Goal: Task Accomplishment & Management: Use online tool/utility

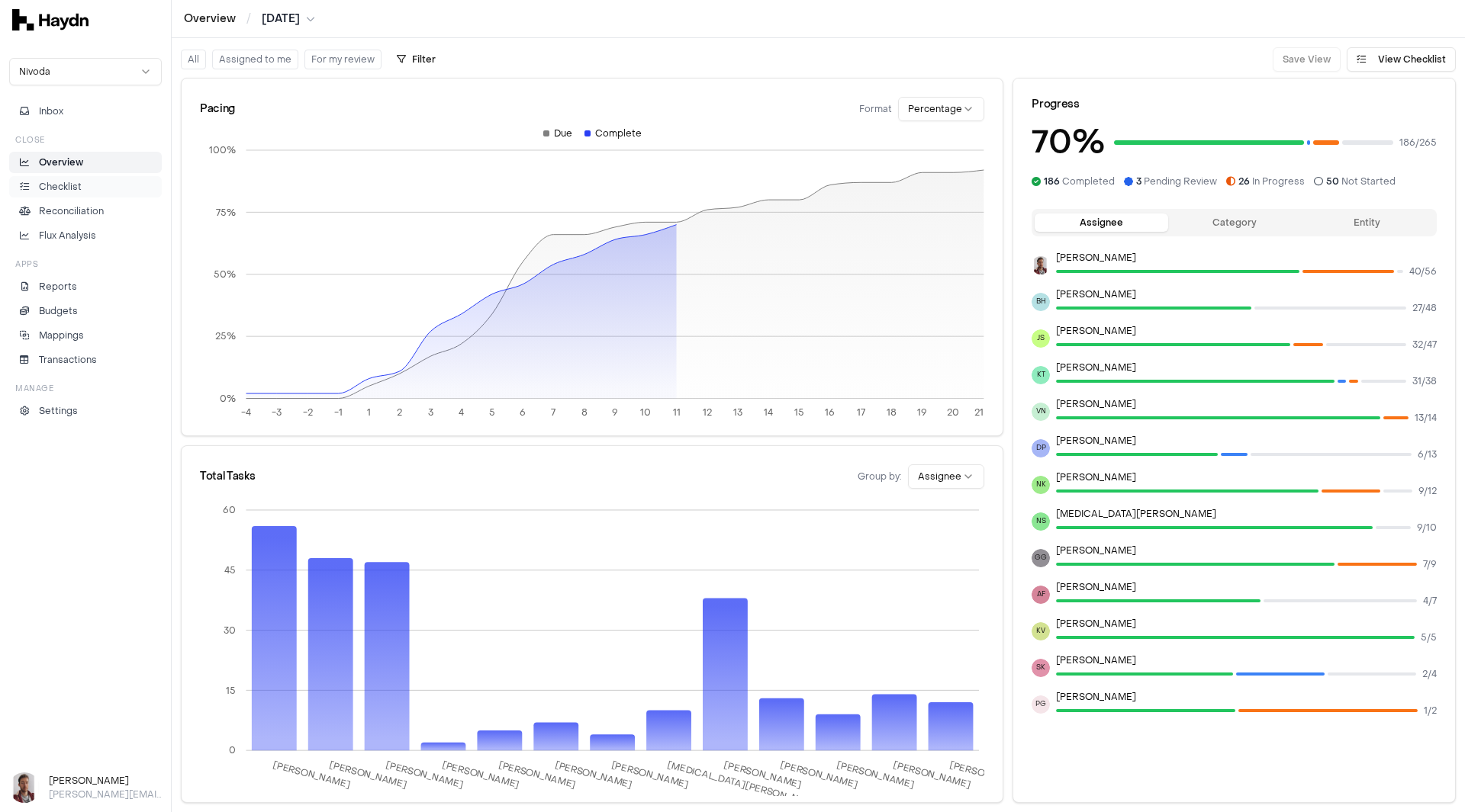
click at [109, 190] on li "Checklist" at bounding box center [86, 187] width 139 height 14
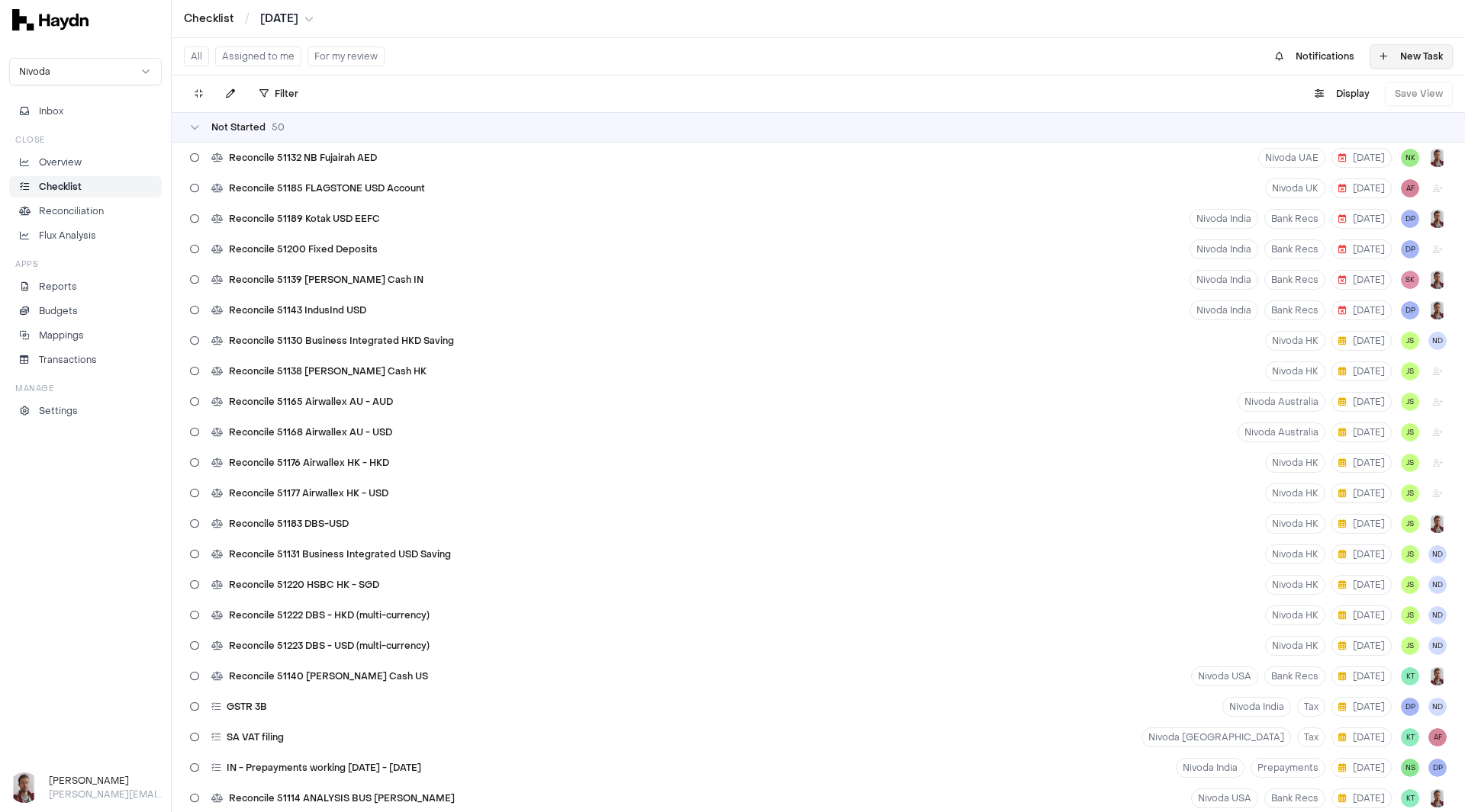
click at [1394, 62] on button "New Task" at bounding box center [1411, 56] width 83 height 25
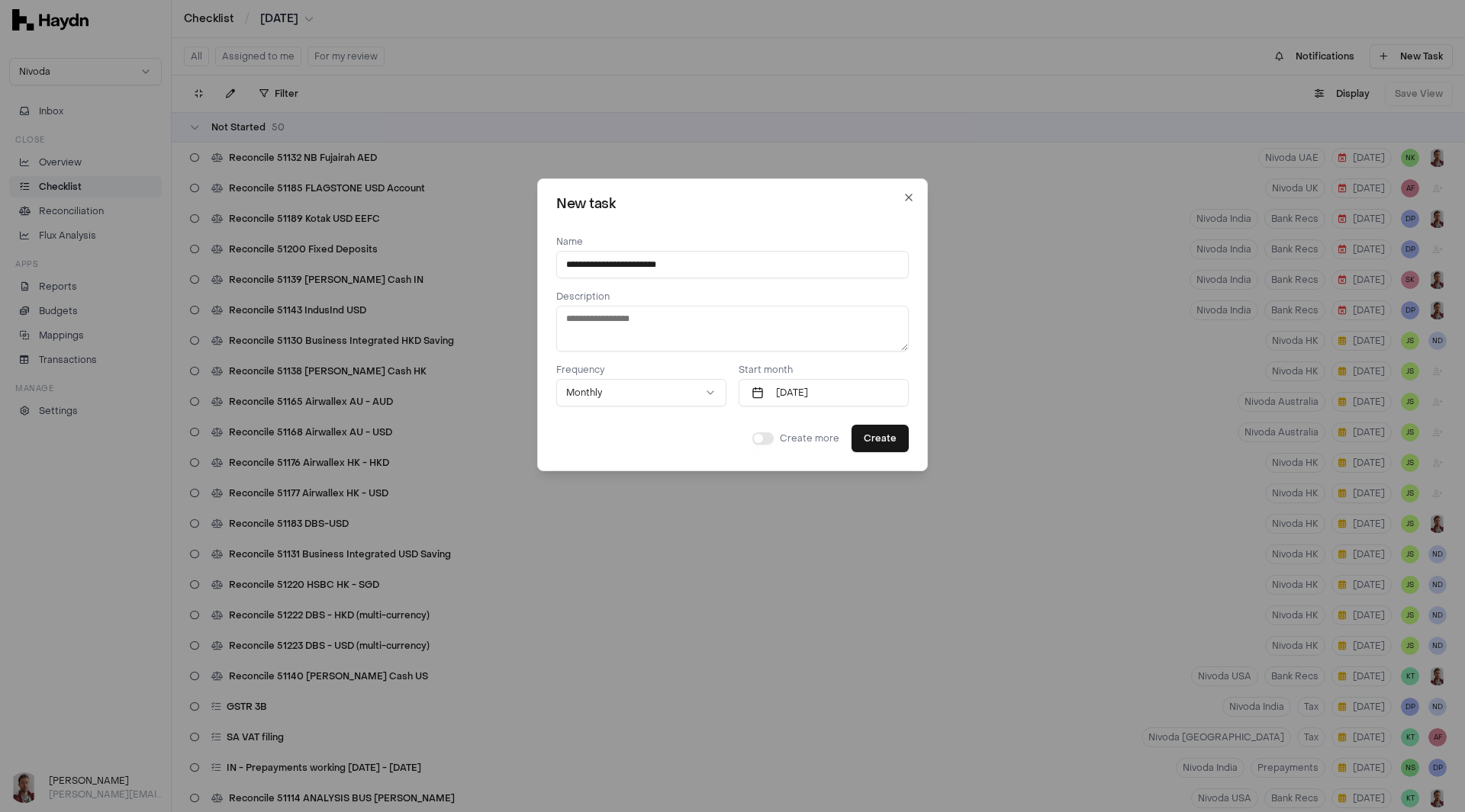
type input "**********"
click at [712, 333] on textarea at bounding box center [733, 329] width 352 height 46
click at [679, 328] on textarea at bounding box center [733, 329] width 352 height 46
paste textarea "**********"
type textarea "**********"
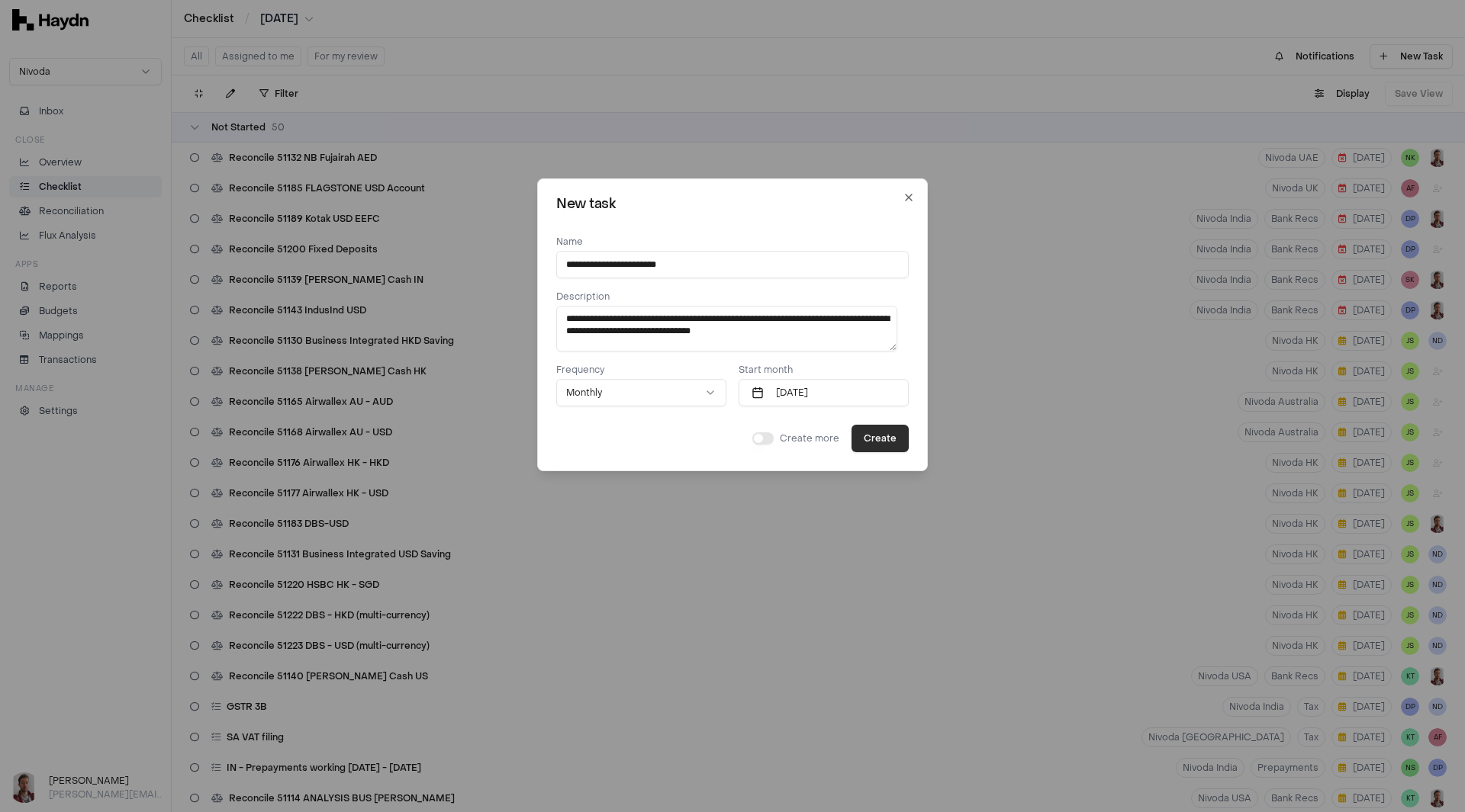
click at [877, 440] on button "Create" at bounding box center [880, 438] width 57 height 27
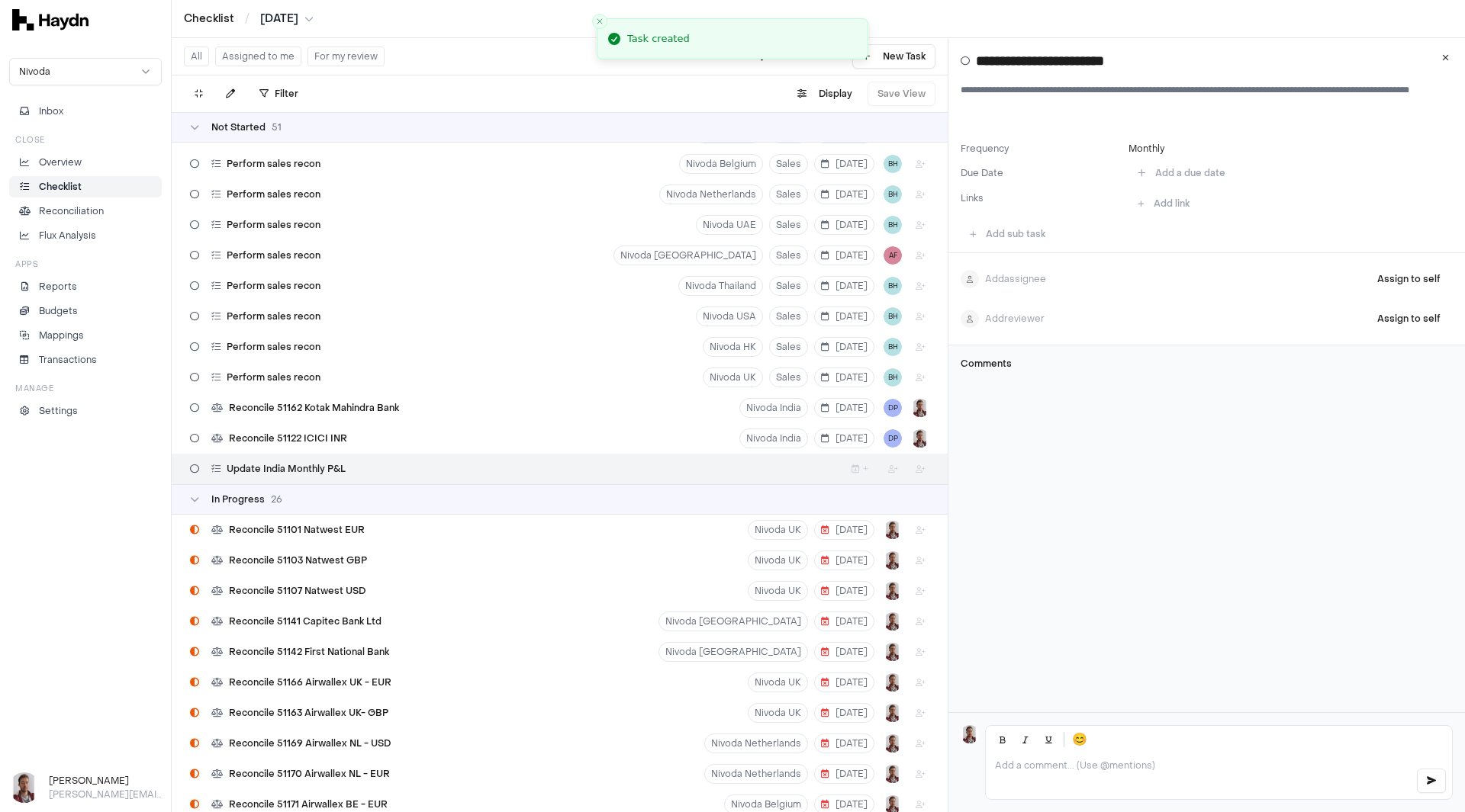
scroll to position [1221, 0]
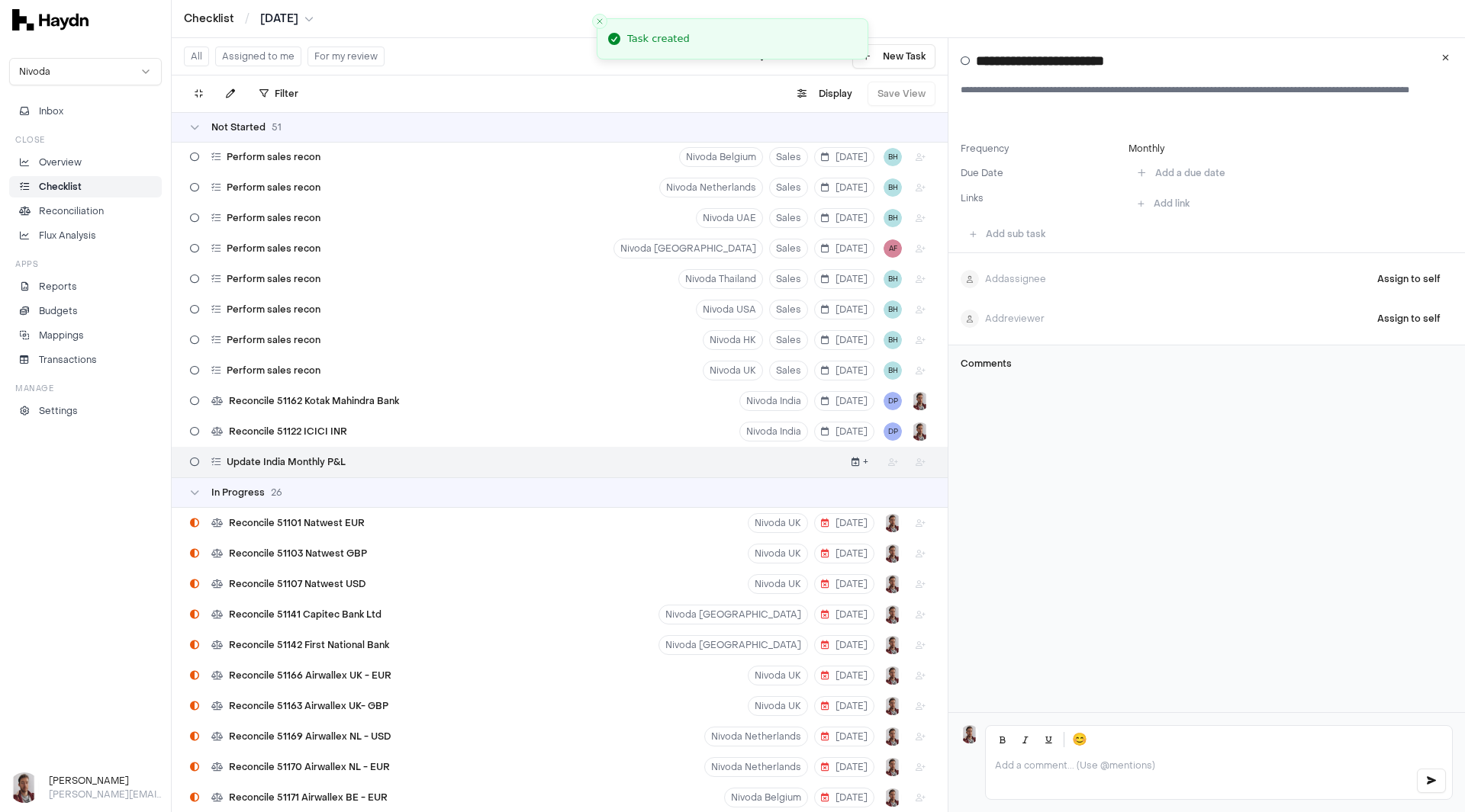
click at [852, 460] on icon "button" at bounding box center [856, 462] width 9 height 9
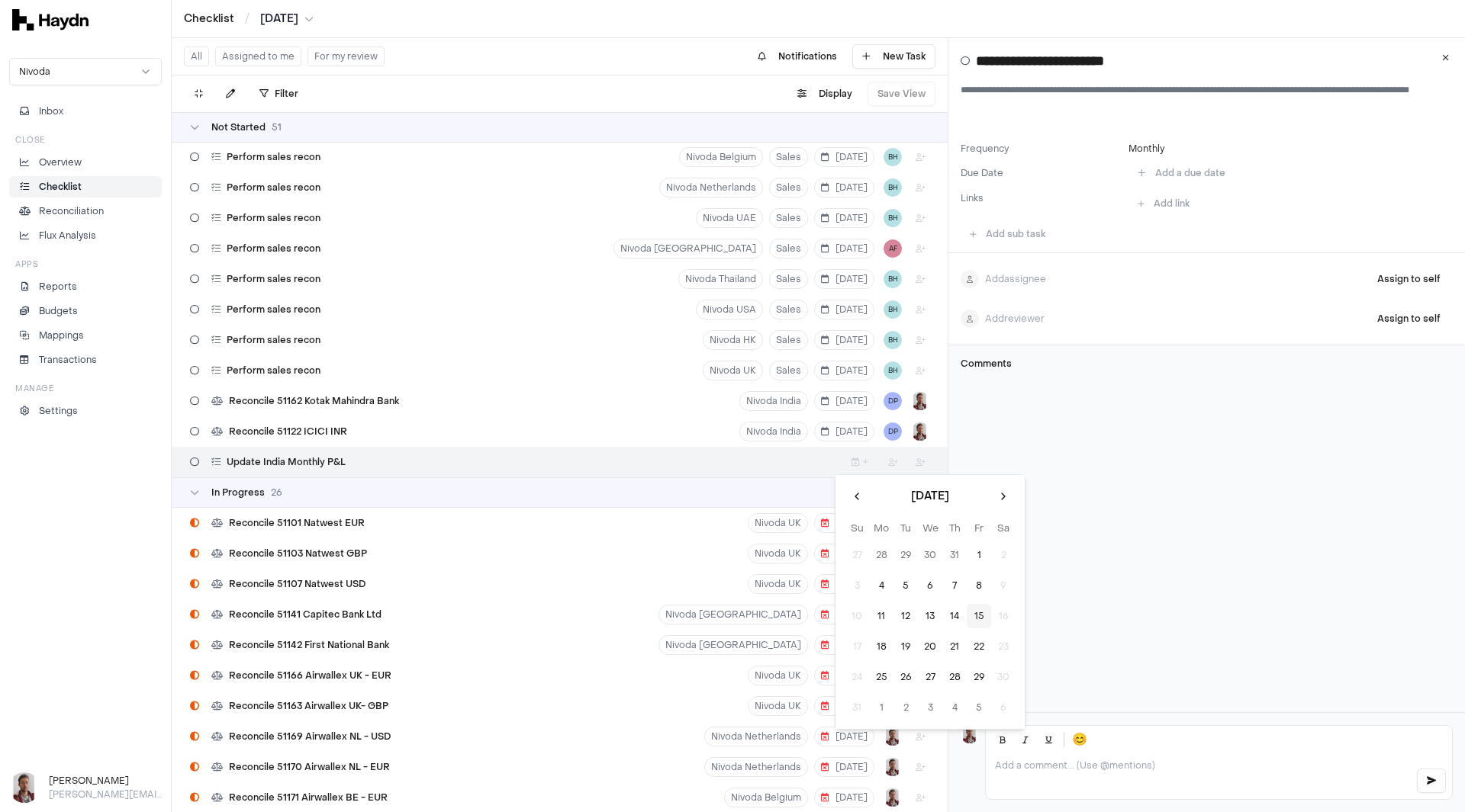
click at [982, 617] on button "15" at bounding box center [979, 616] width 25 height 25
click at [881, 458] on html "Checklist / [DATE] Nivoda Inbox Close Overview Checklist Reconciliation Flux An…" at bounding box center [732, 406] width 1465 height 812
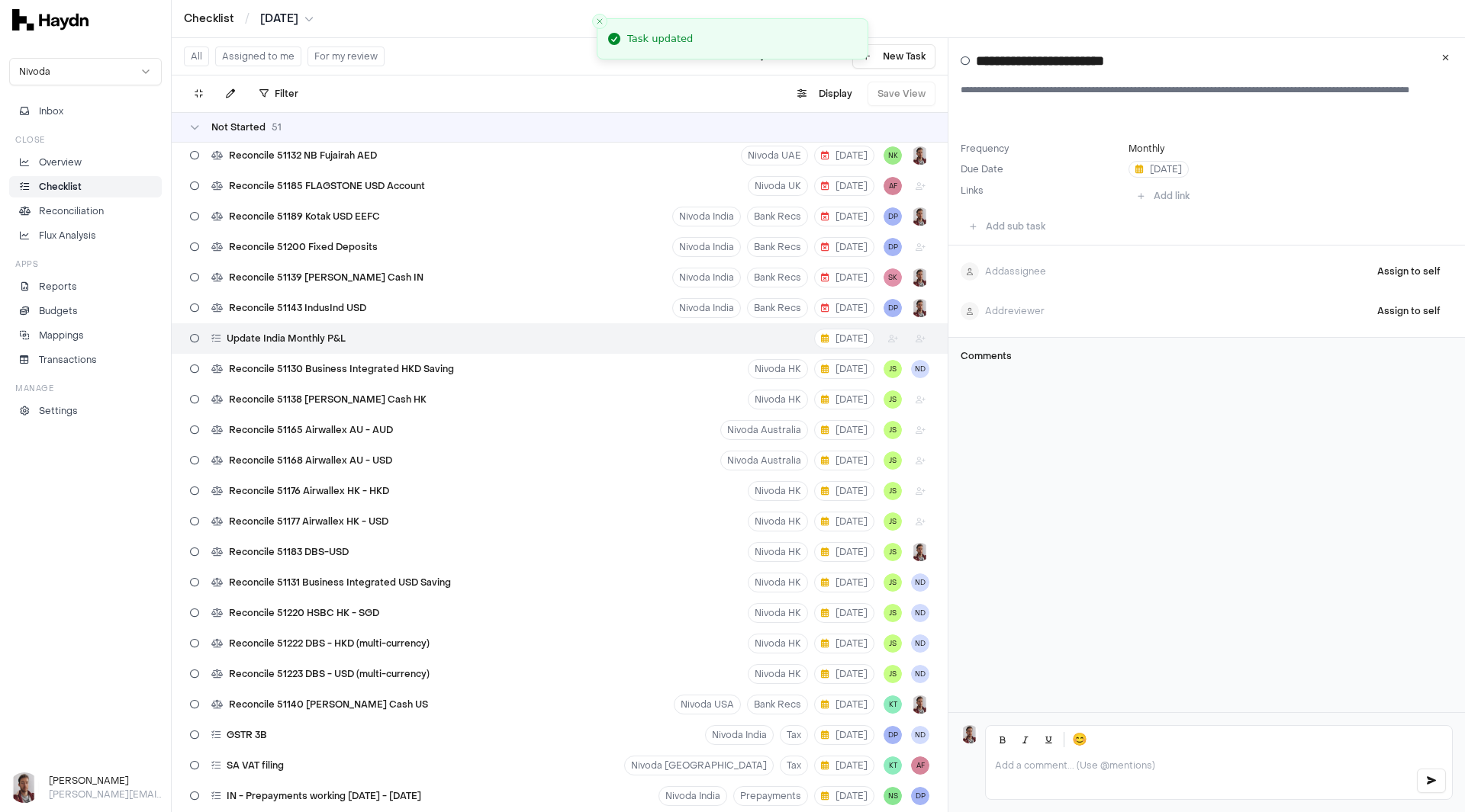
scroll to position [0, 0]
click at [878, 344] on html "Checklist / [DATE] Nivoda Inbox Close Overview Checklist Reconciliation Flux An…" at bounding box center [732, 406] width 1465 height 812
click at [884, 344] on html "Checklist / [DATE] Nivoda Inbox Close Overview Checklist Reconciliation Flux An…" at bounding box center [732, 406] width 1465 height 812
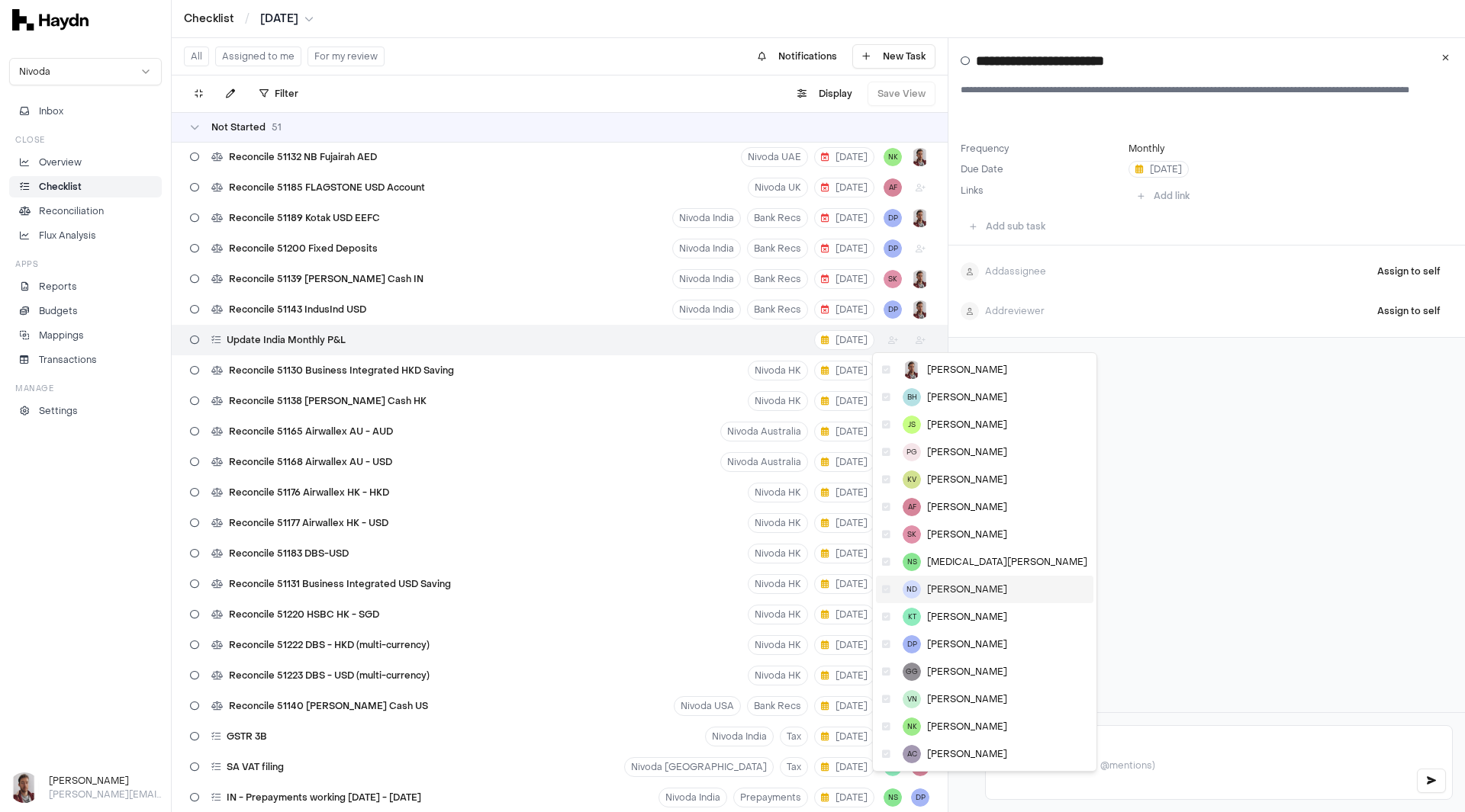
click at [960, 586] on span "[PERSON_NAME]" at bounding box center [967, 590] width 80 height 12
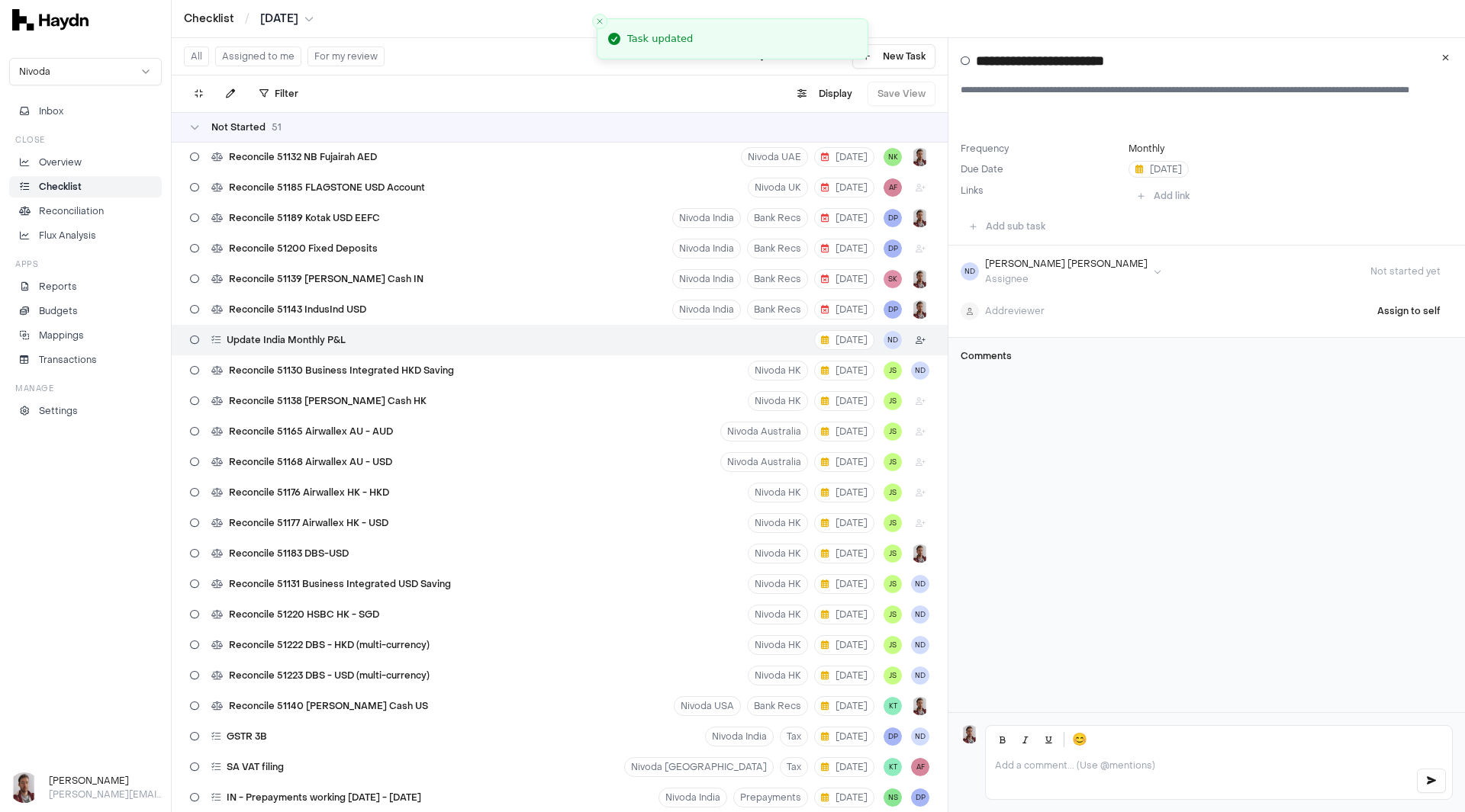
click at [910, 340] on html "Checklist / [DATE] Nivoda Inbox Close Overview Checklist Reconciliation Flux An…" at bounding box center [732, 406] width 1465 height 812
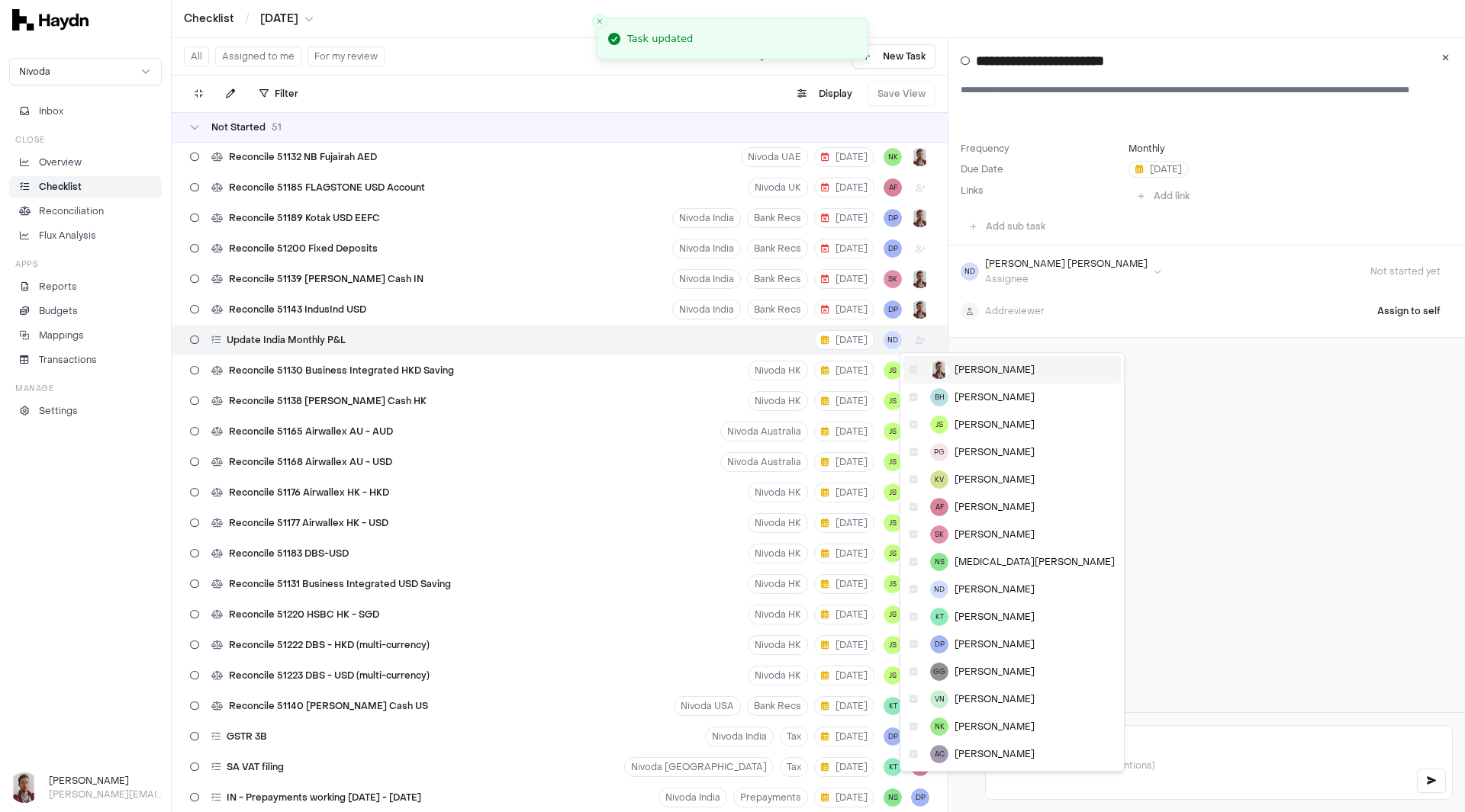
click at [979, 373] on span "[PERSON_NAME]" at bounding box center [995, 370] width 80 height 12
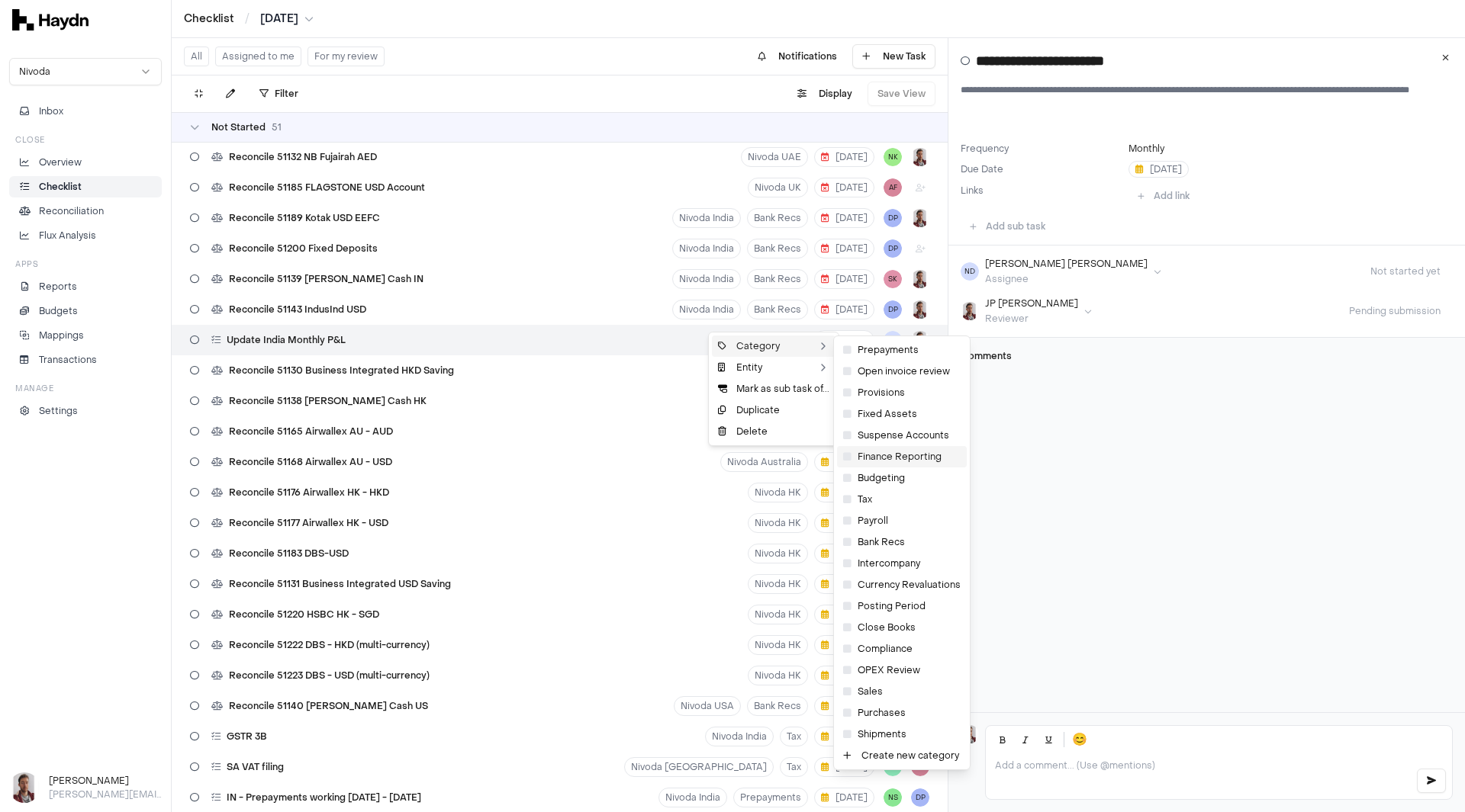
click at [911, 460] on div "Finance Reporting" at bounding box center [902, 456] width 130 height 21
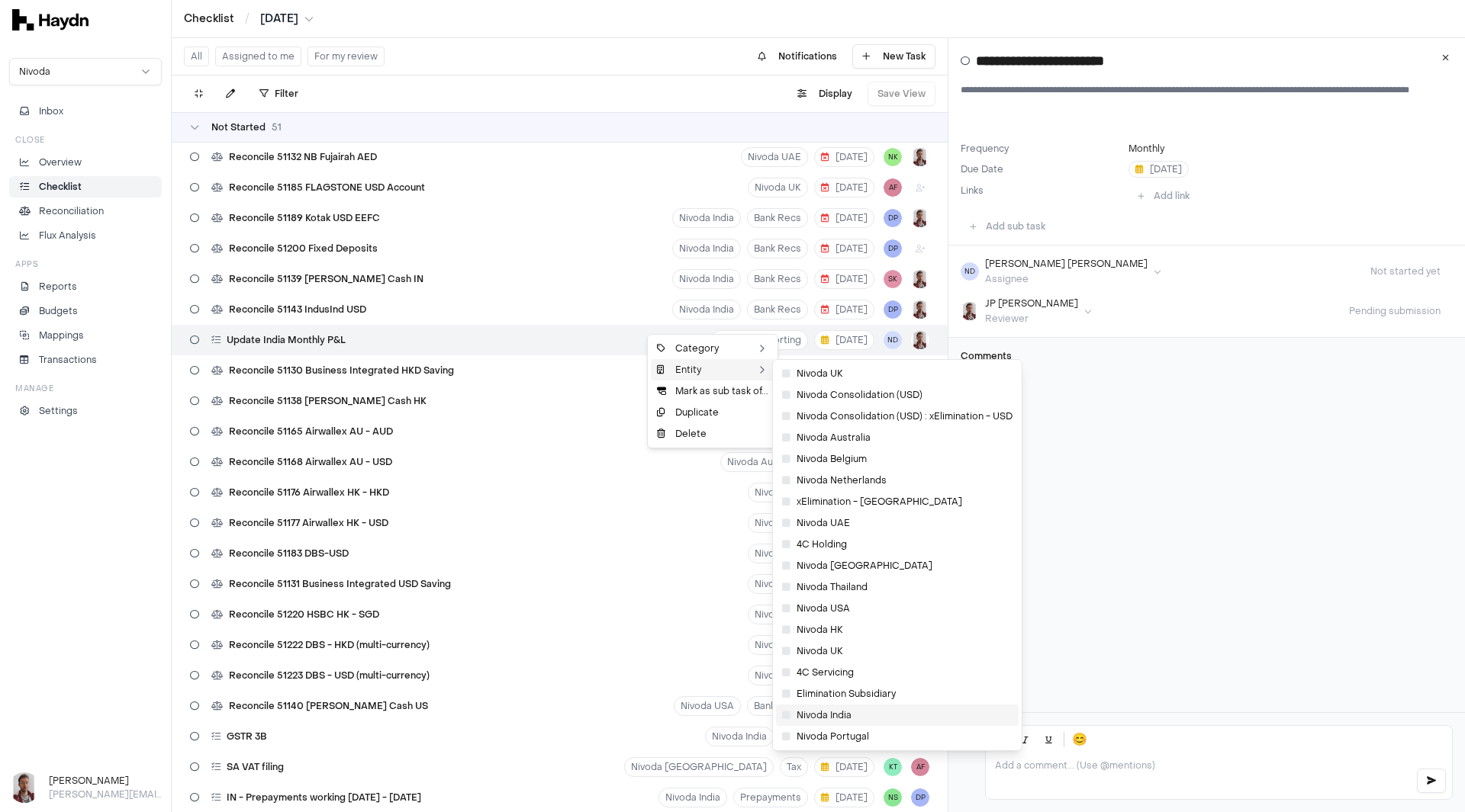
click at [859, 715] on div "Nivoda India" at bounding box center [898, 715] width 243 height 21
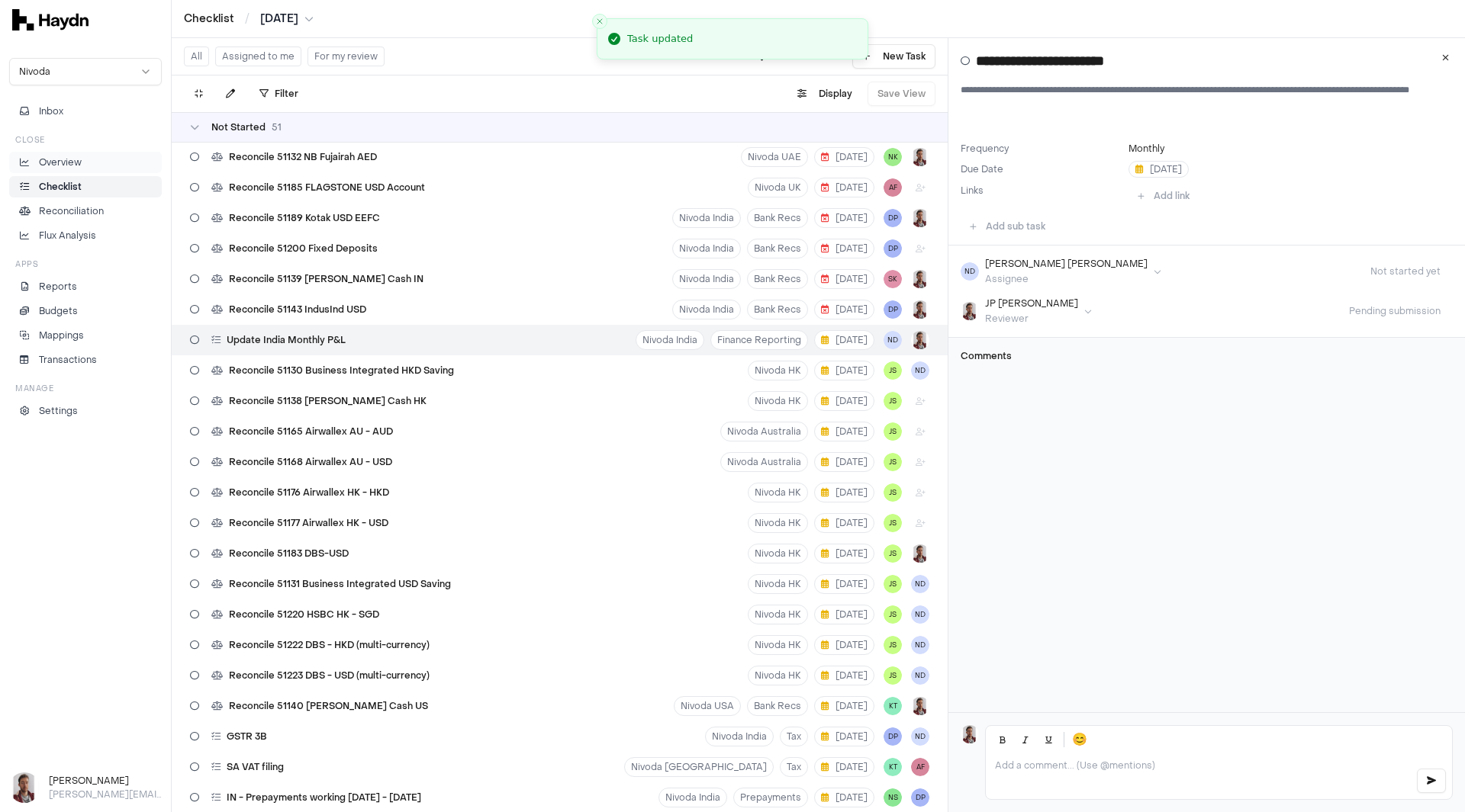
click at [74, 160] on p "Overview" at bounding box center [61, 162] width 43 height 14
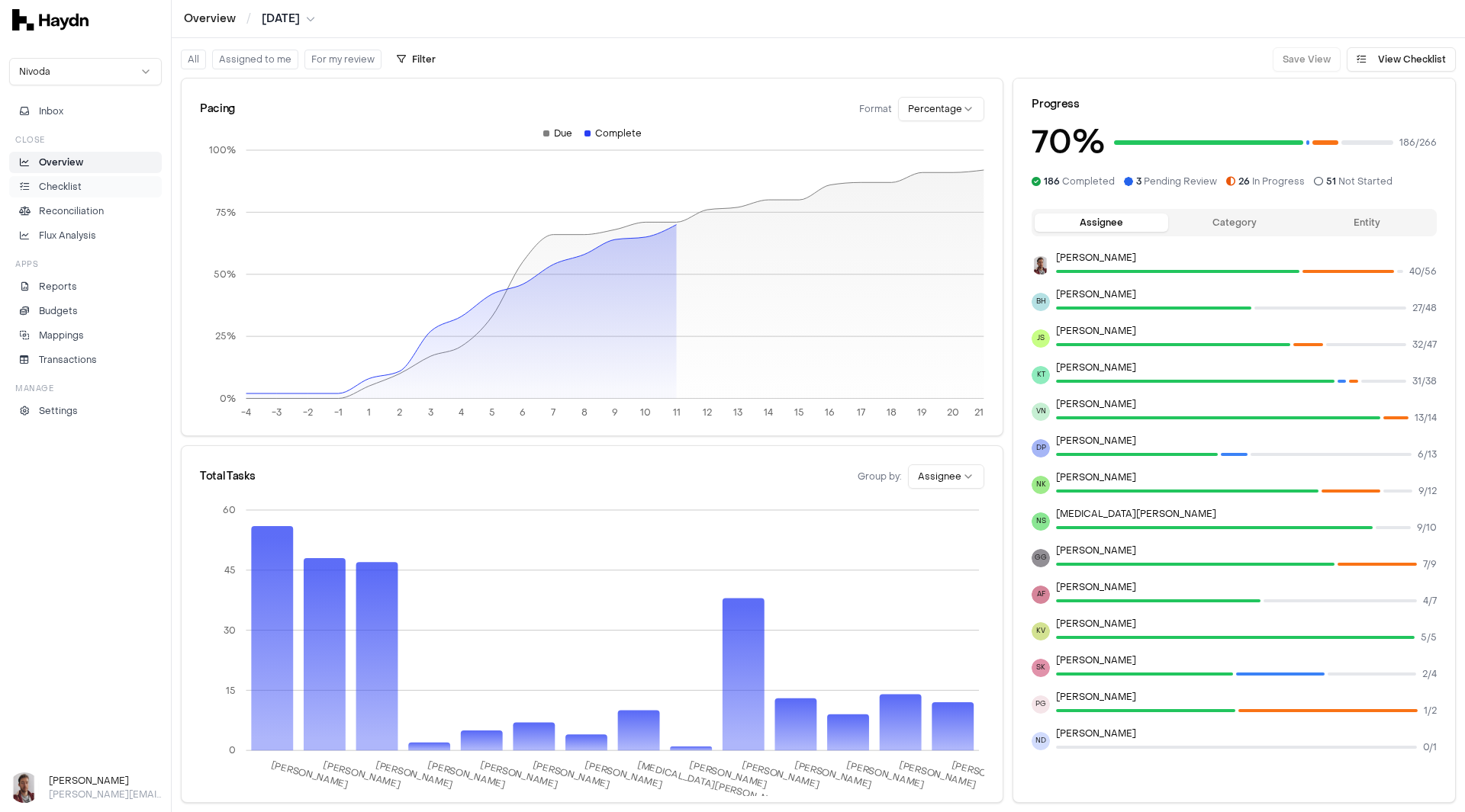
click at [62, 185] on p "Checklist" at bounding box center [61, 187] width 43 height 14
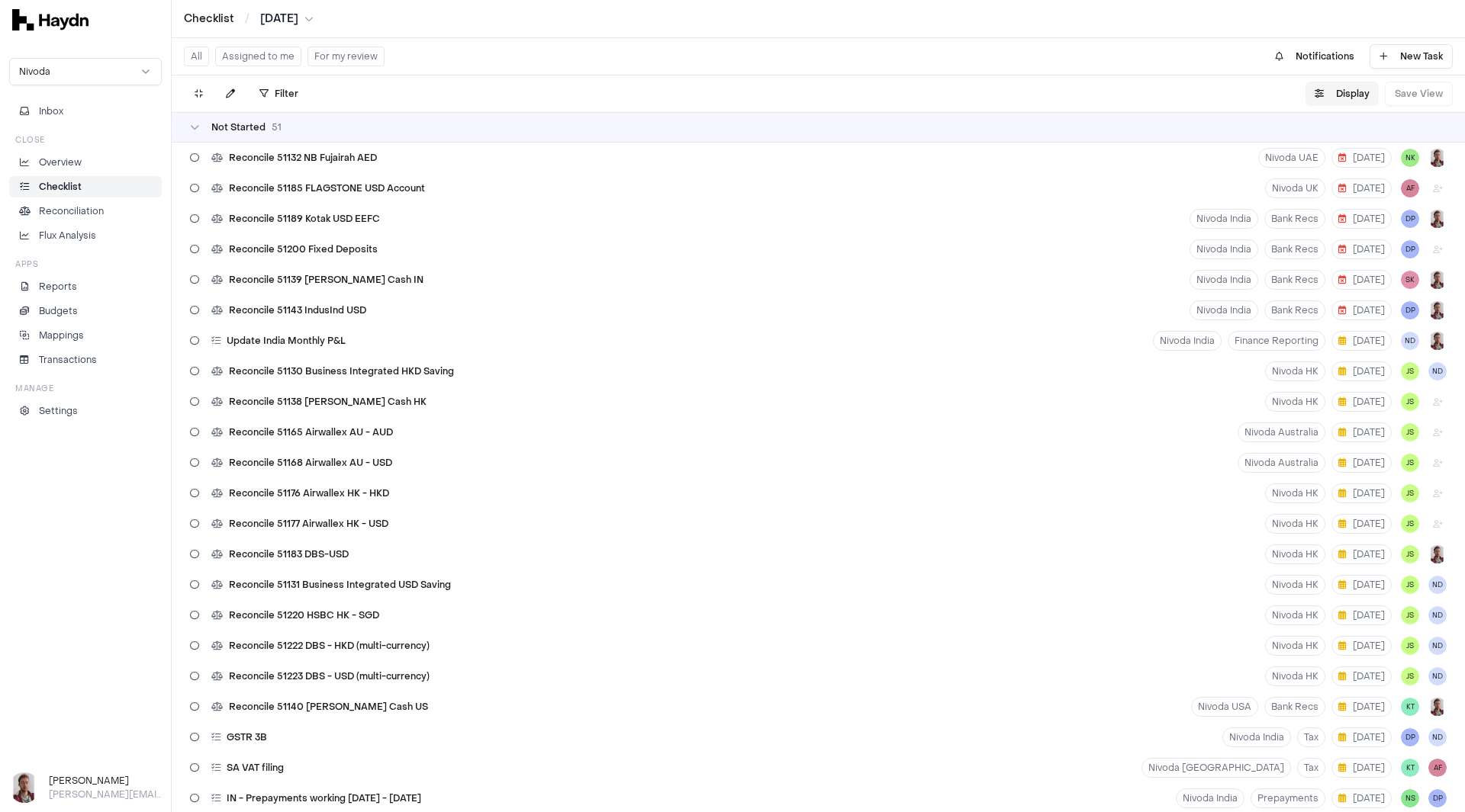
click at [1341, 89] on button "Display" at bounding box center [1343, 93] width 74 height 25
click at [1305, 134] on html "Checklist / [DATE] Nivoda Inbox Close Overview Checklist Reconciliation Flux An…" at bounding box center [732, 406] width 1465 height 812
drag, startPoint x: 1331, startPoint y: 250, endPoint x: 1214, endPoint y: 218, distance: 121.3
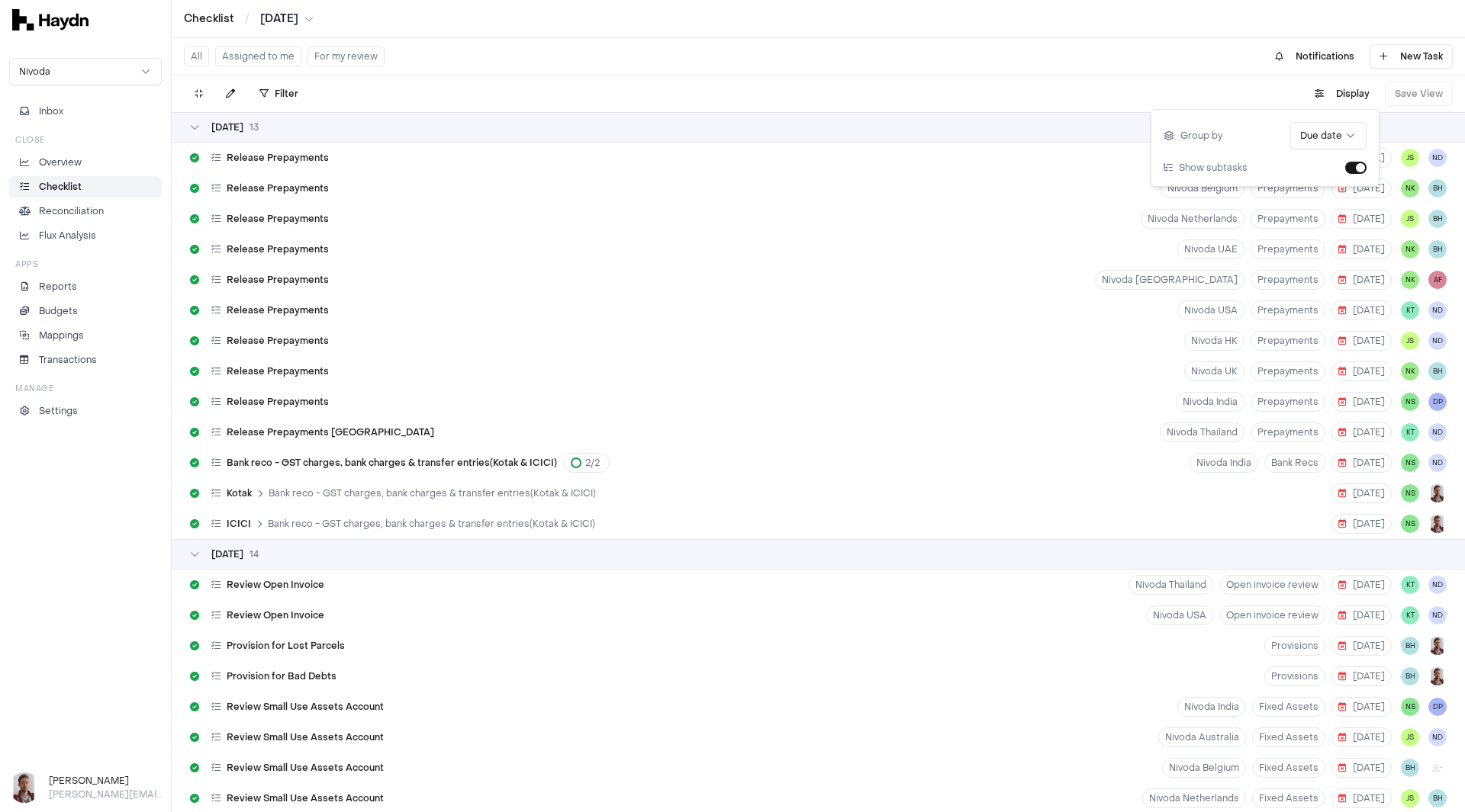
click at [261, 127] on div "[DATE]" at bounding box center [818, 127] width 1257 height 12
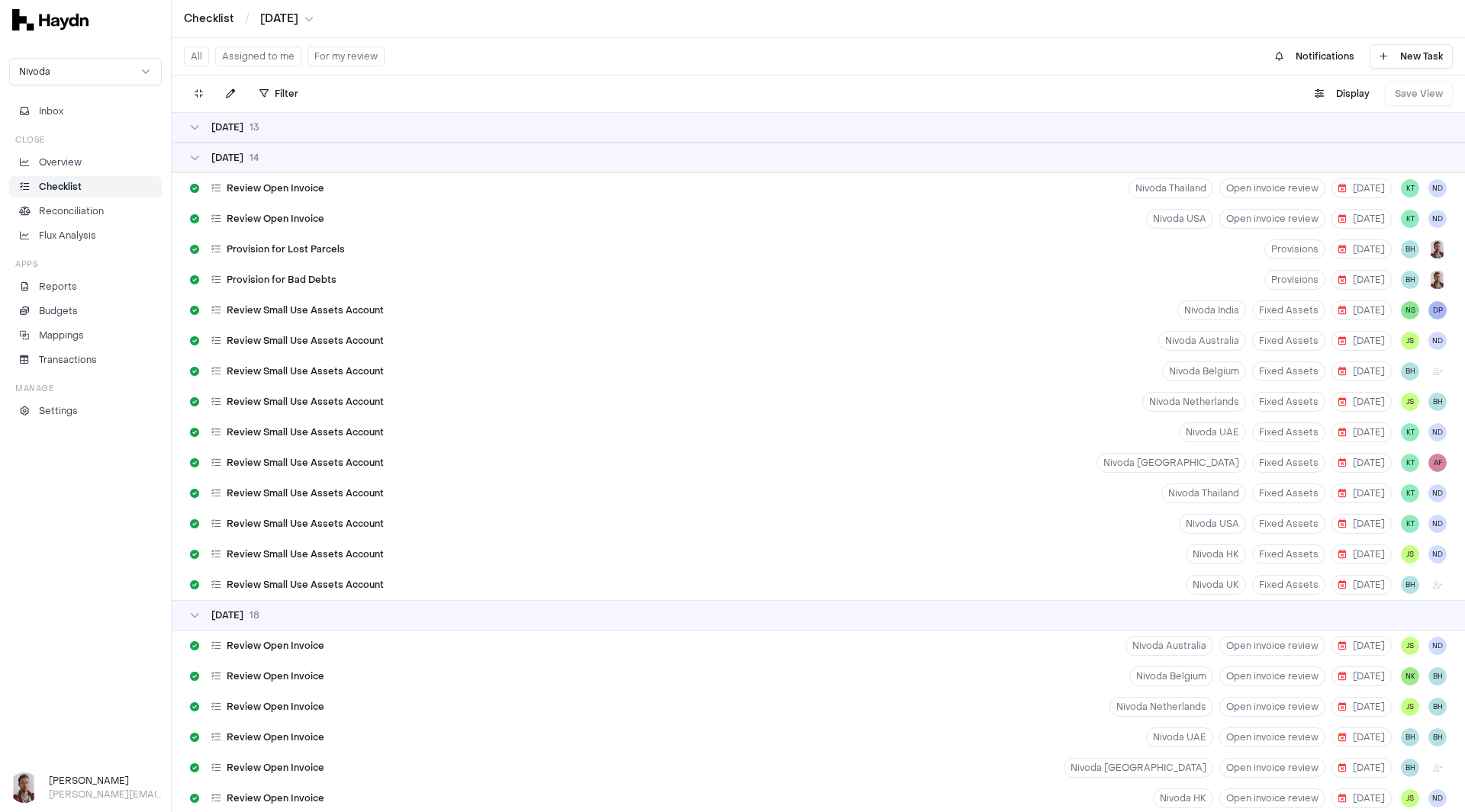
click at [266, 157] on div "[DATE]" at bounding box center [818, 158] width 1257 height 12
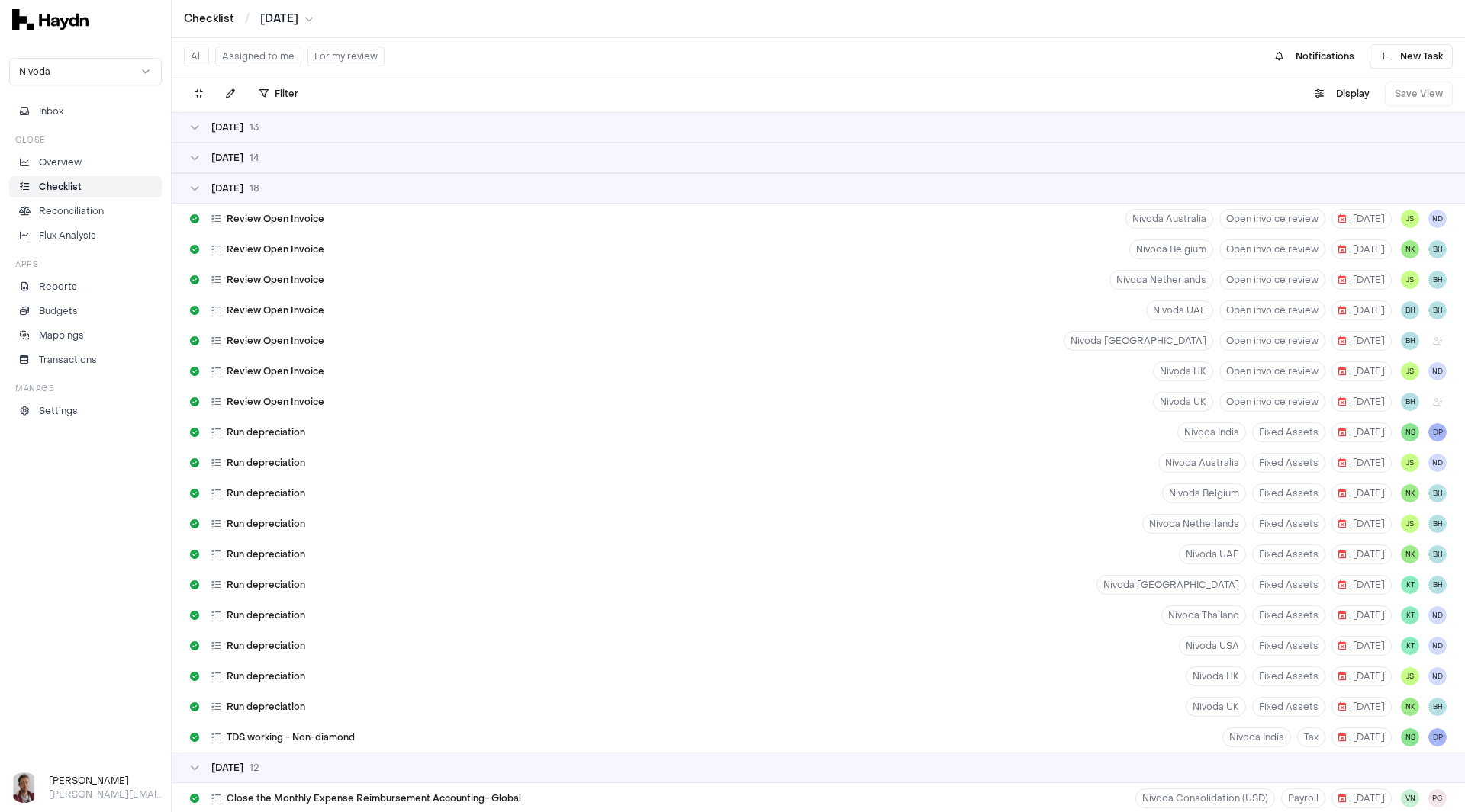
click at [276, 185] on div "[DATE]" at bounding box center [818, 188] width 1257 height 12
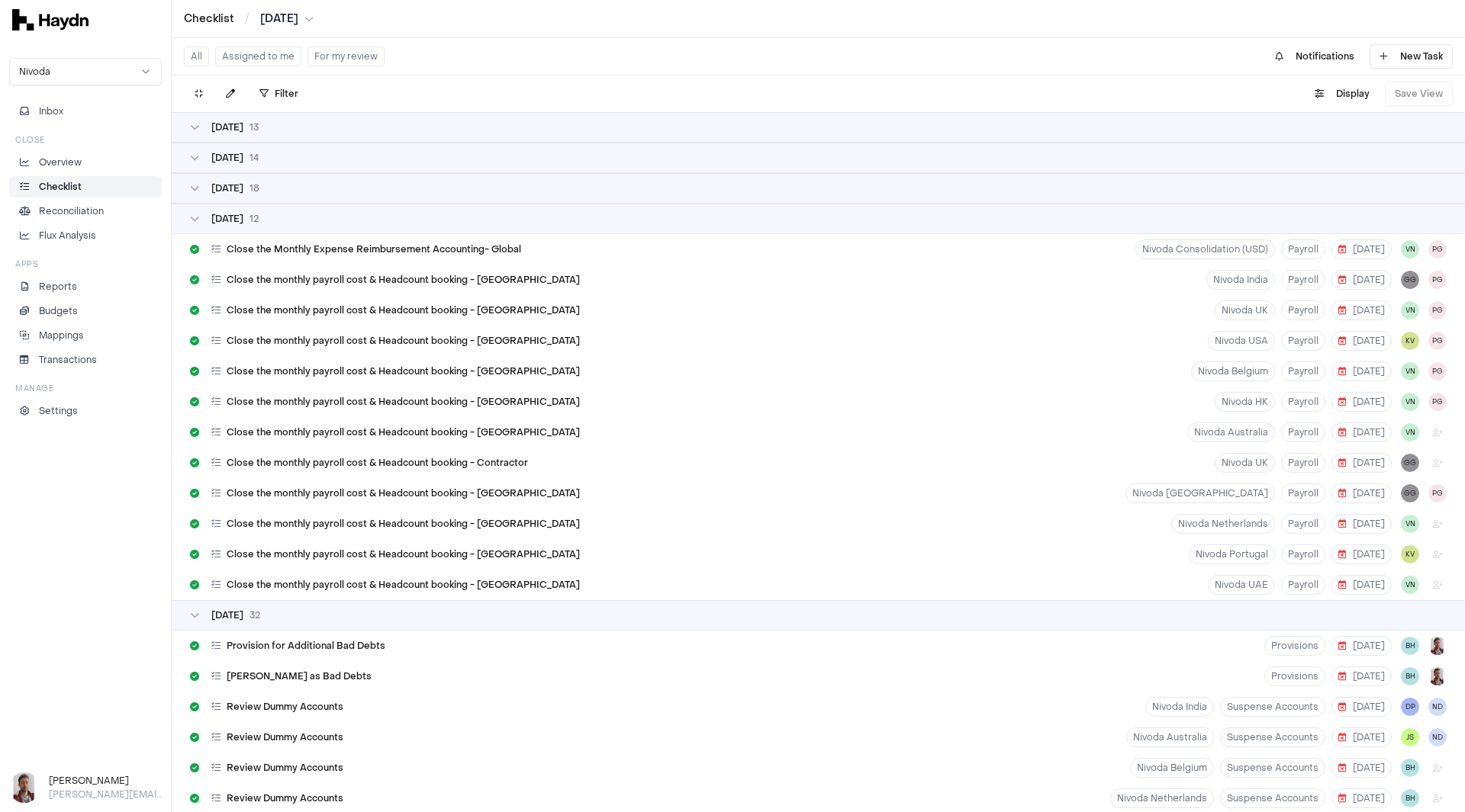
click at [279, 215] on div "[DATE]" at bounding box center [818, 219] width 1257 height 12
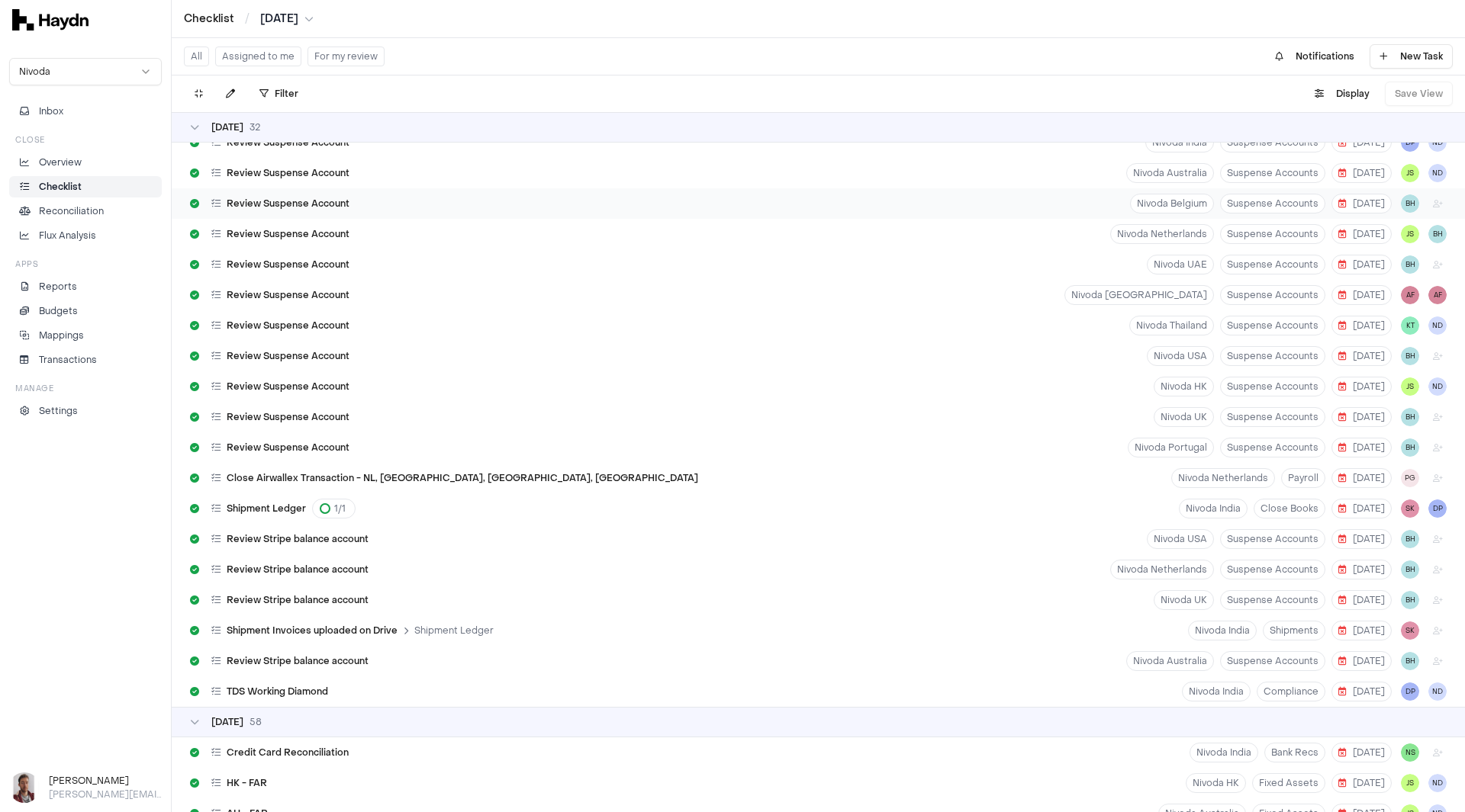
scroll to position [76, 0]
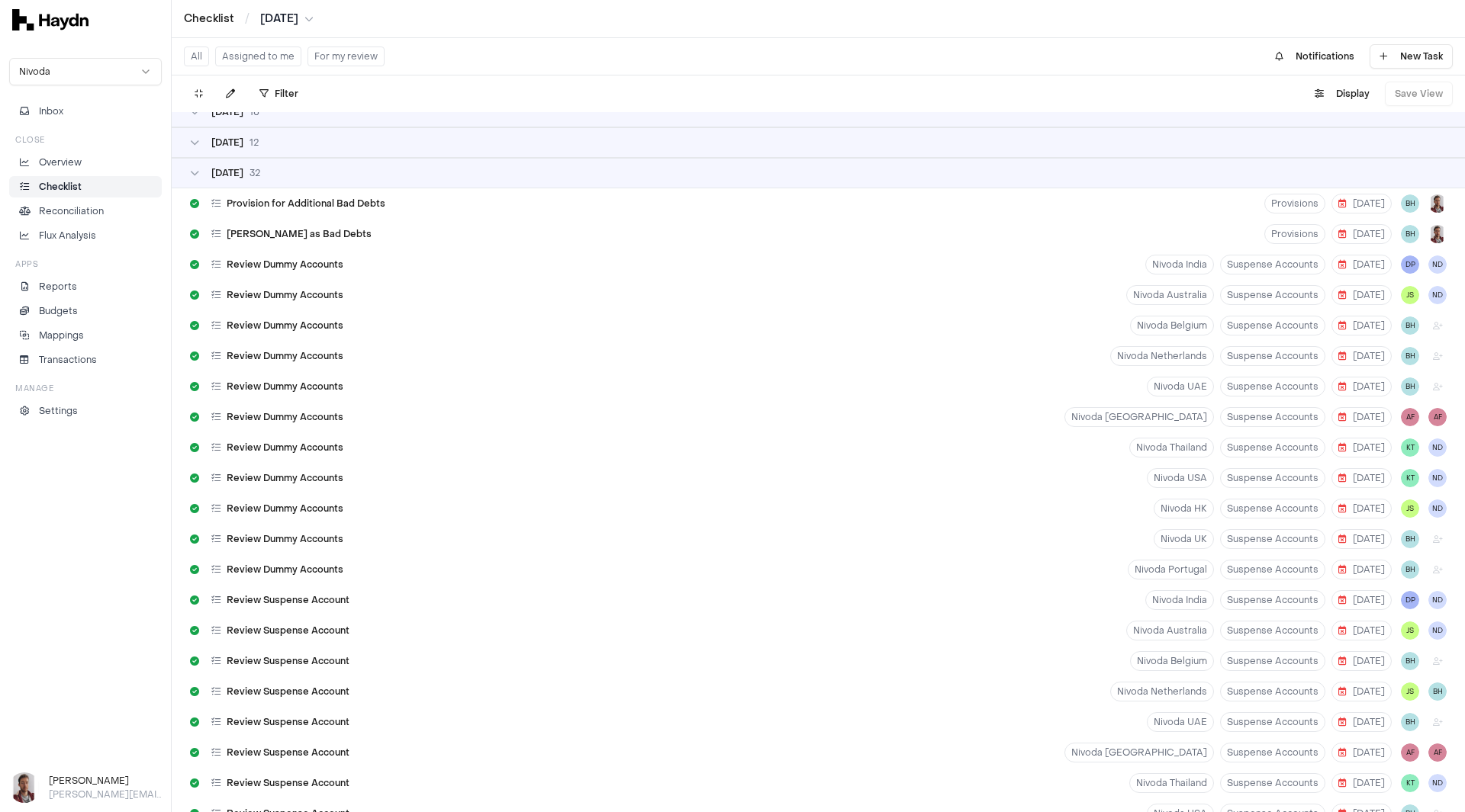
click at [260, 179] on div "[DATE]" at bounding box center [818, 174] width 1294 height 31
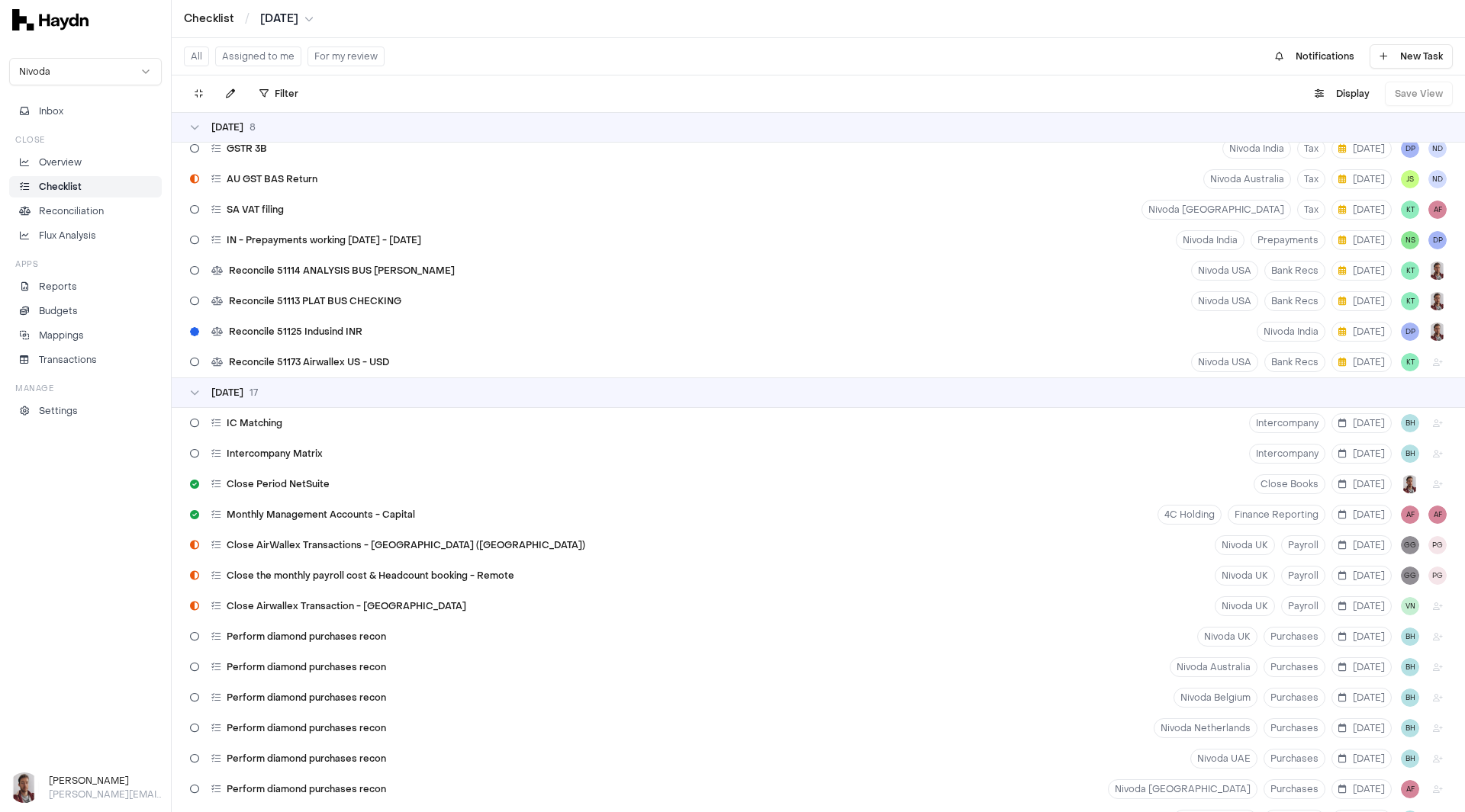
scroll to position [3966, 0]
